Goal: Task Accomplishment & Management: Complete application form

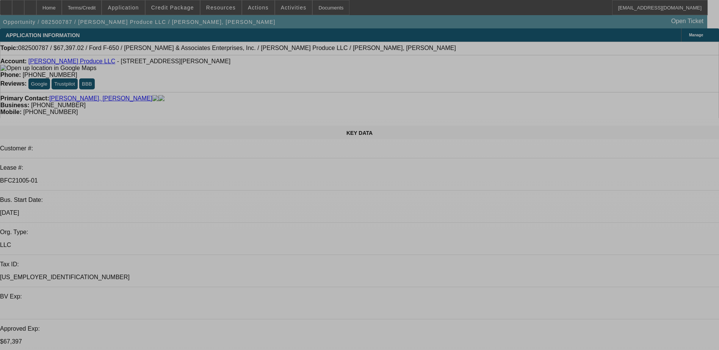
select select "0"
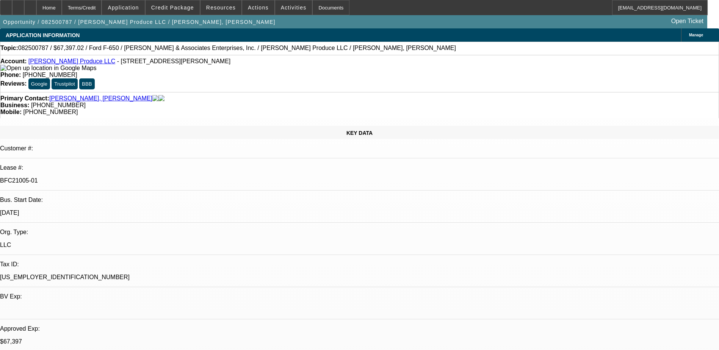
select select "0"
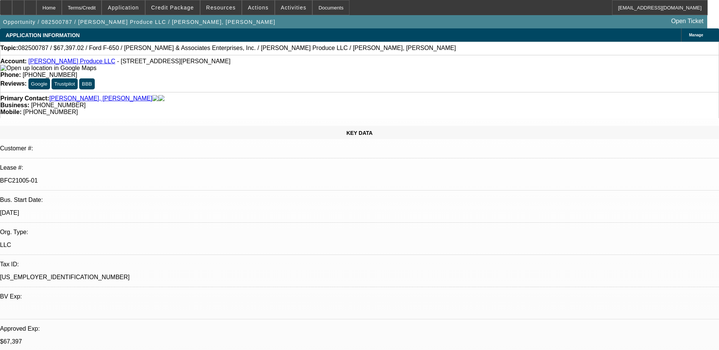
select select "0"
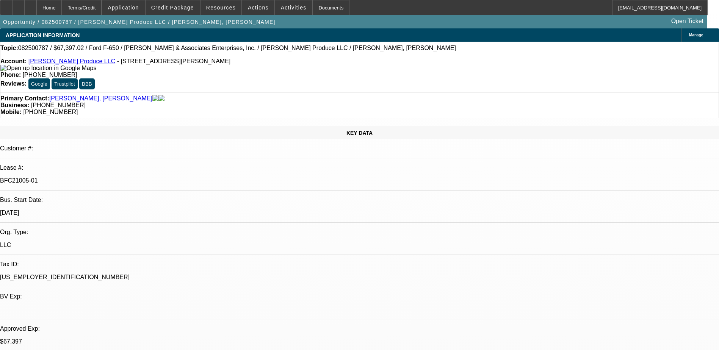
select select "0"
select select "1"
select select "6"
select select "1"
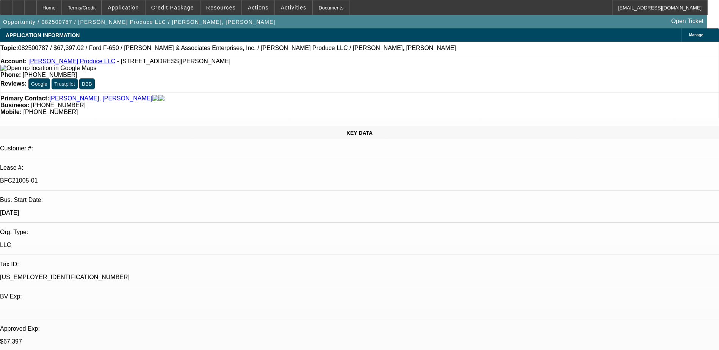
select select "1"
select select "6"
select select "1"
select select "6"
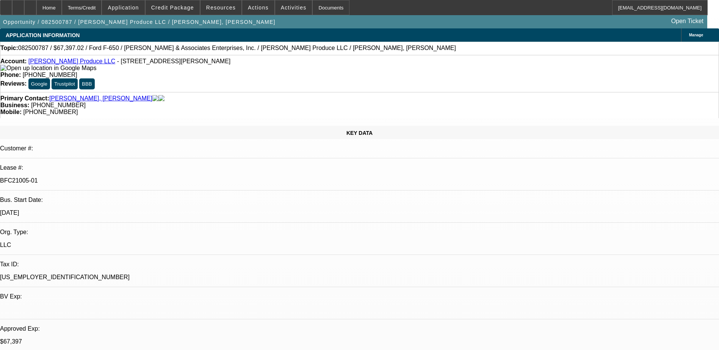
select select "1"
select select "6"
